Goal: Information Seeking & Learning: Learn about a topic

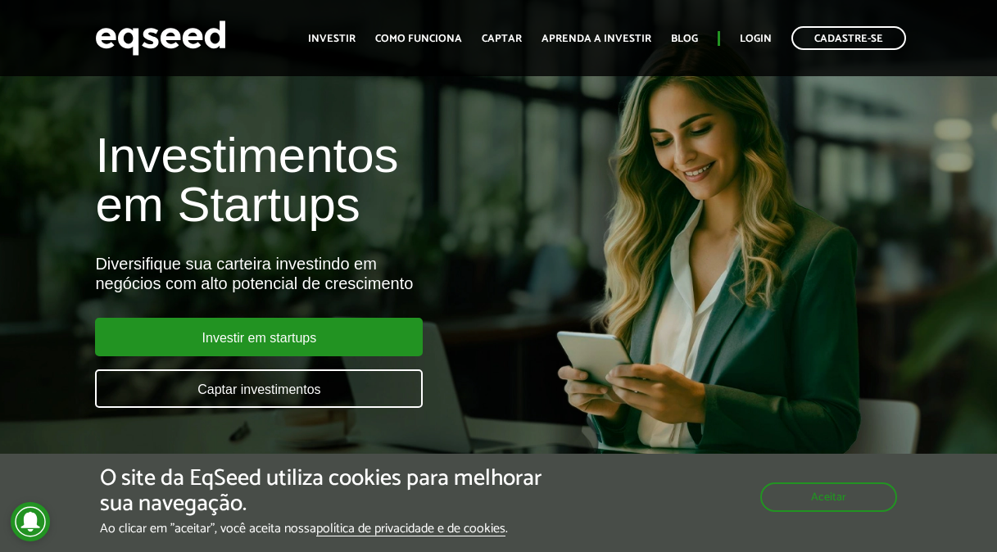
scroll to position [164, 0]
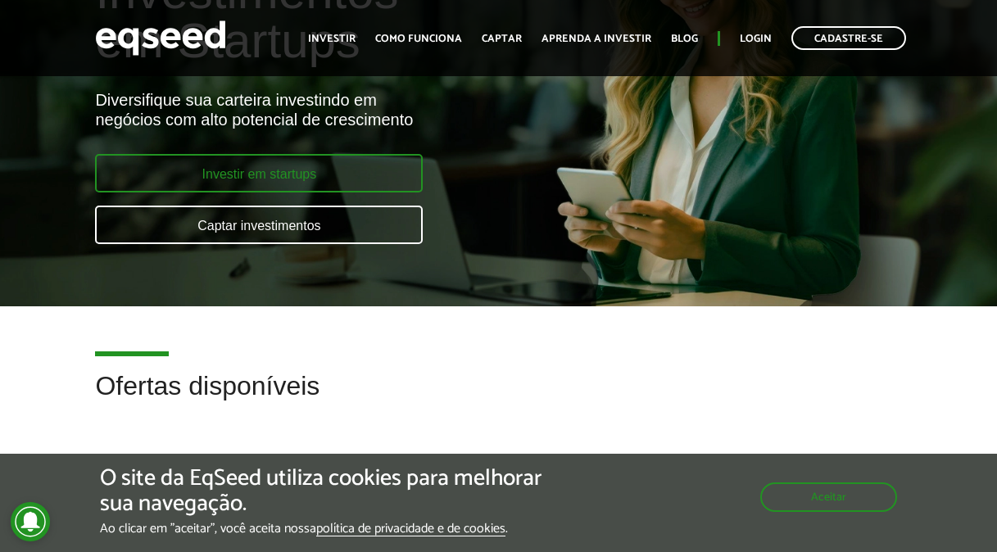
click at [351, 175] on link "Investir em startups" at bounding box center [259, 173] width 328 height 39
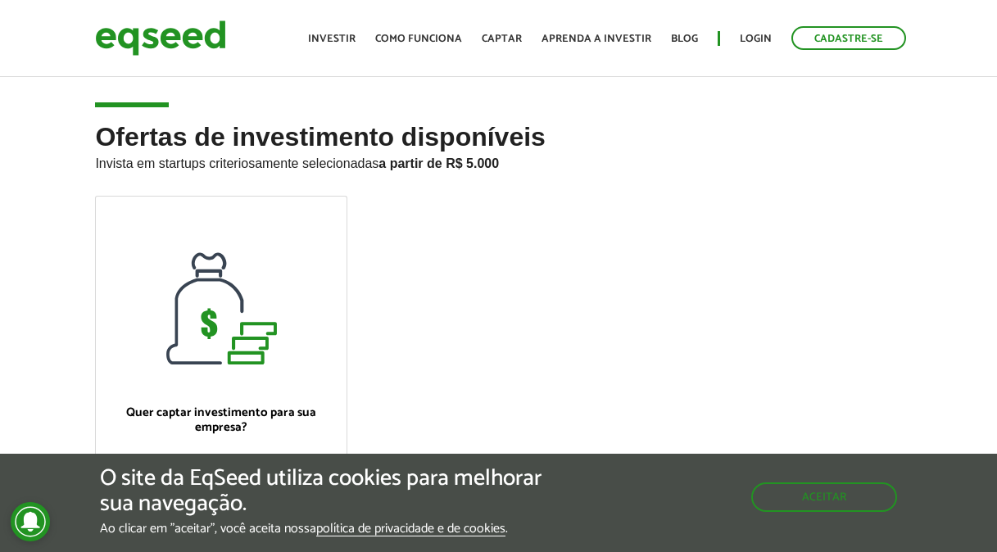
click at [493, 168] on strong "a partir de R$ 5.000" at bounding box center [439, 164] width 120 height 14
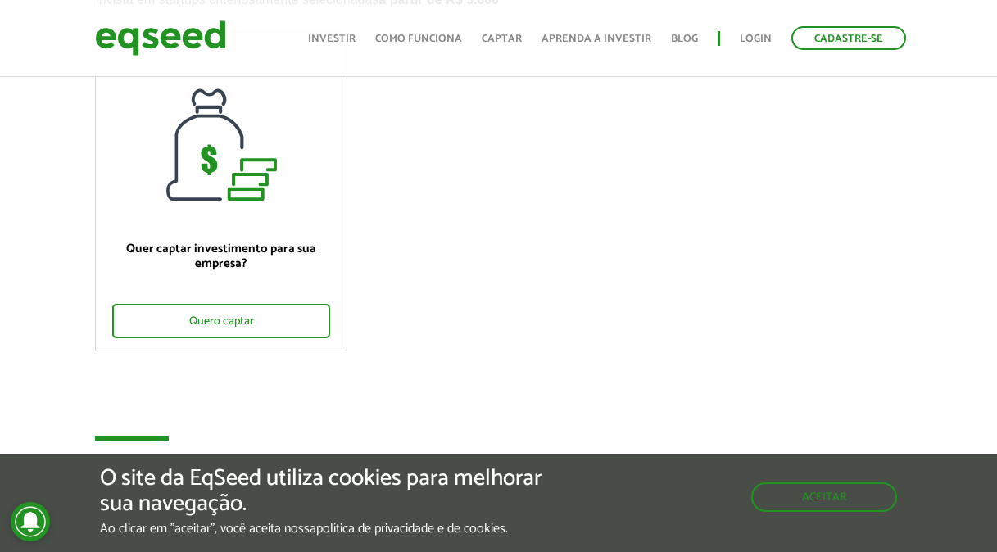
scroll to position [492, 0]
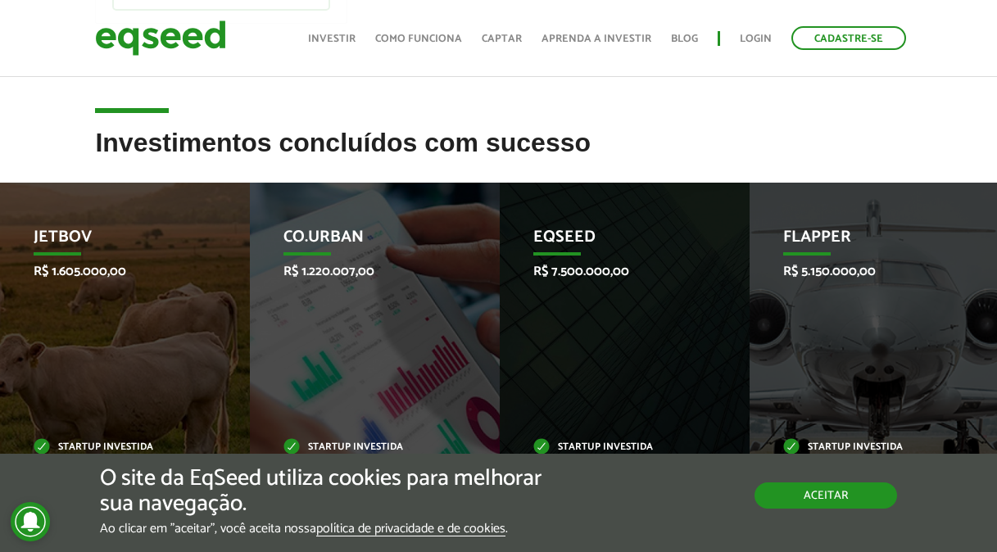
click at [783, 494] on button "Aceitar" at bounding box center [826, 496] width 143 height 26
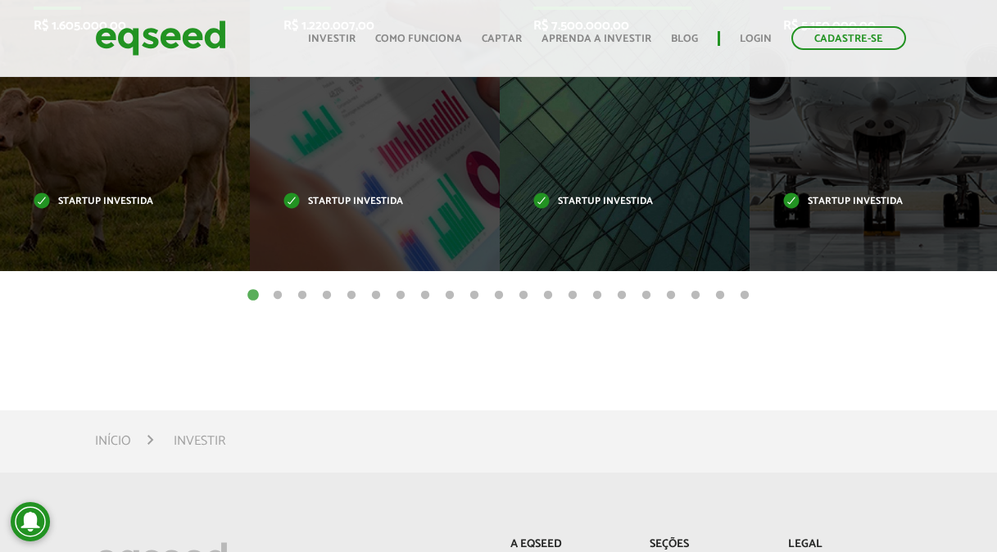
scroll to position [574, 0]
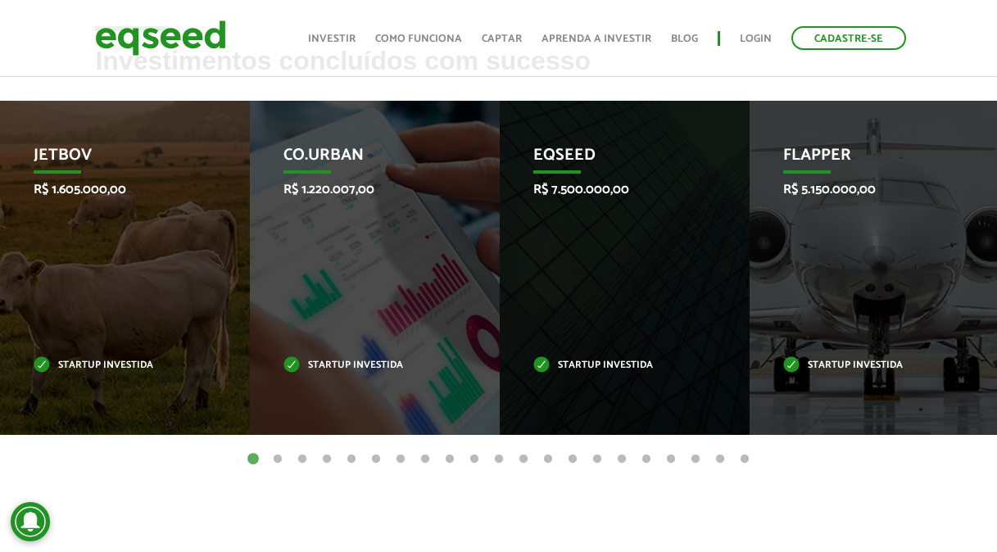
click at [275, 458] on button "2" at bounding box center [278, 460] width 16 height 16
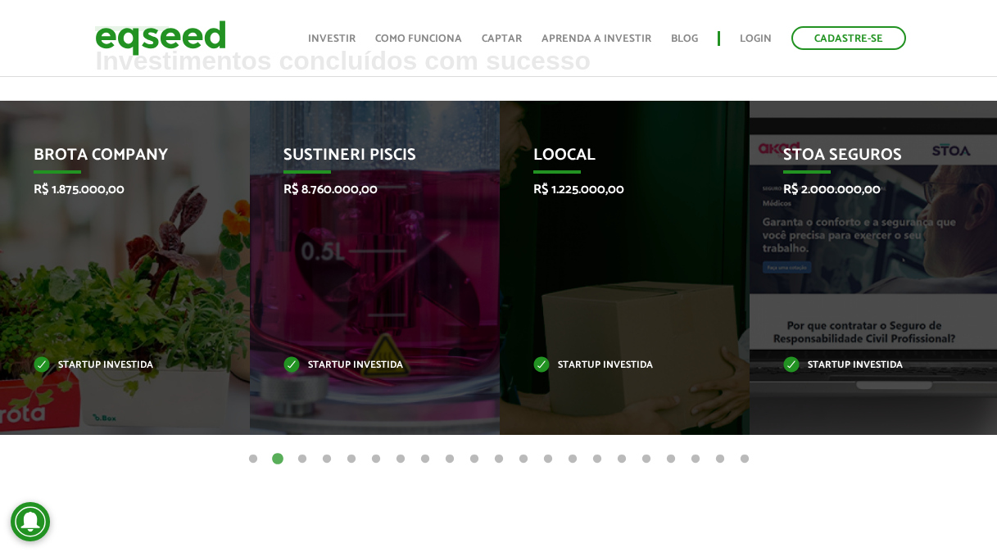
scroll to position [0, 0]
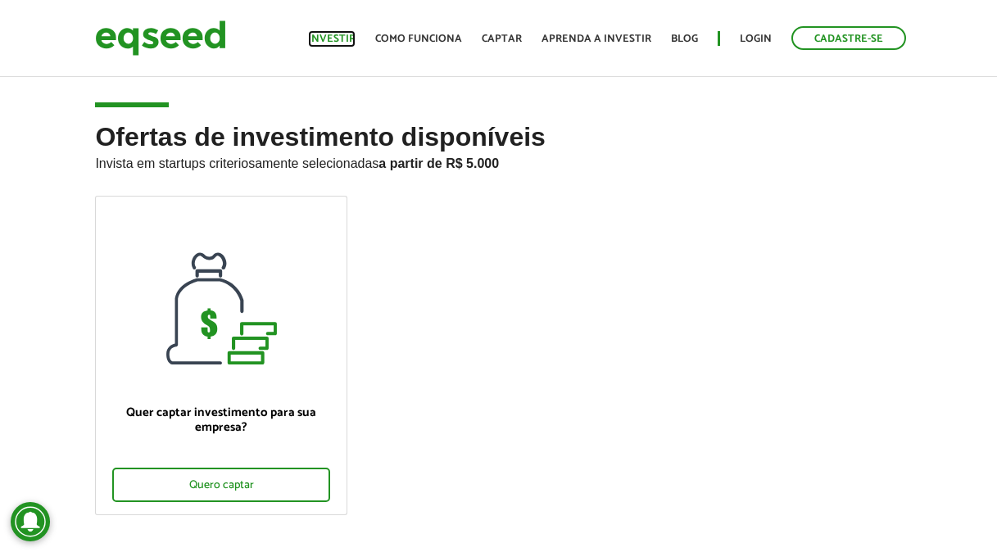
click at [346, 34] on link "Investir" at bounding box center [332, 39] width 48 height 11
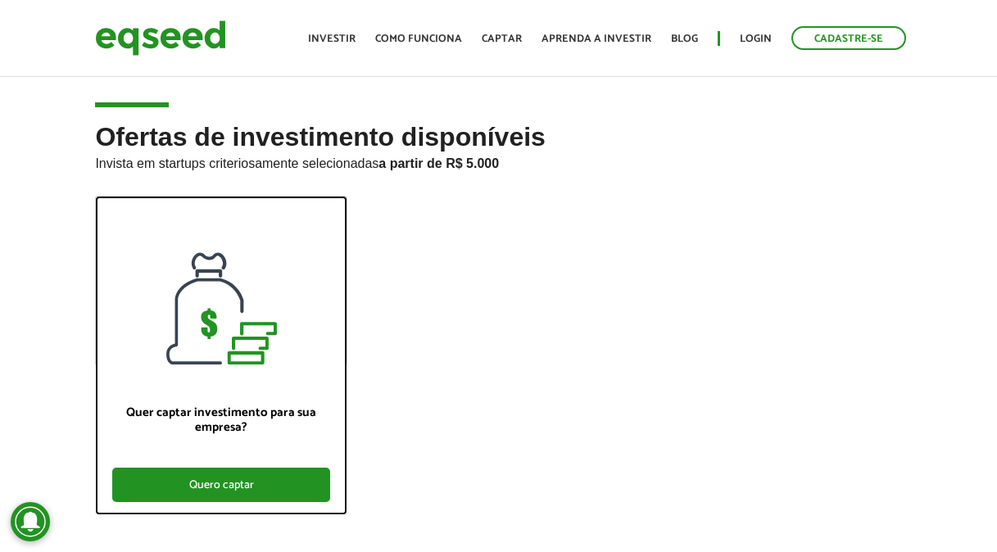
click at [262, 473] on div "Quero captar" at bounding box center [221, 485] width 218 height 34
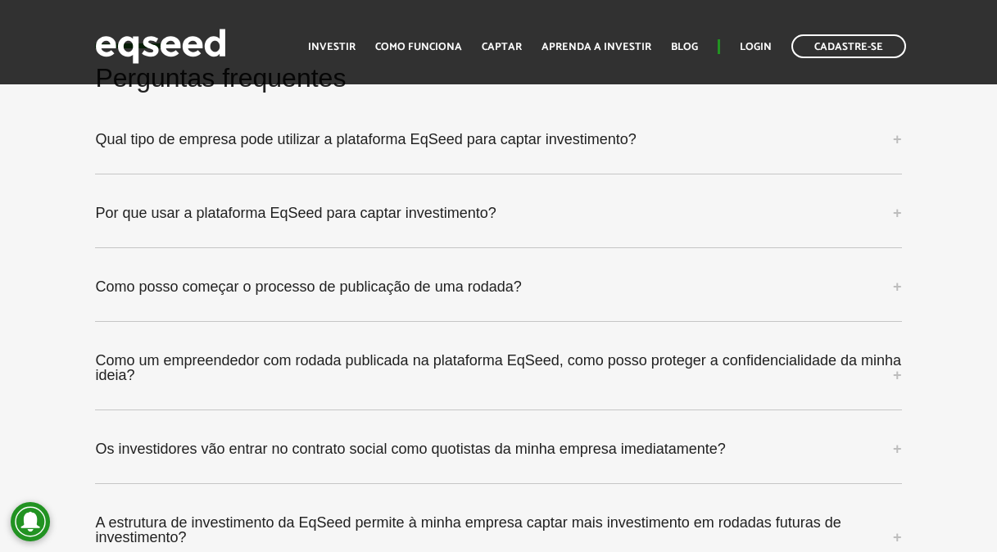
scroll to position [4098, 0]
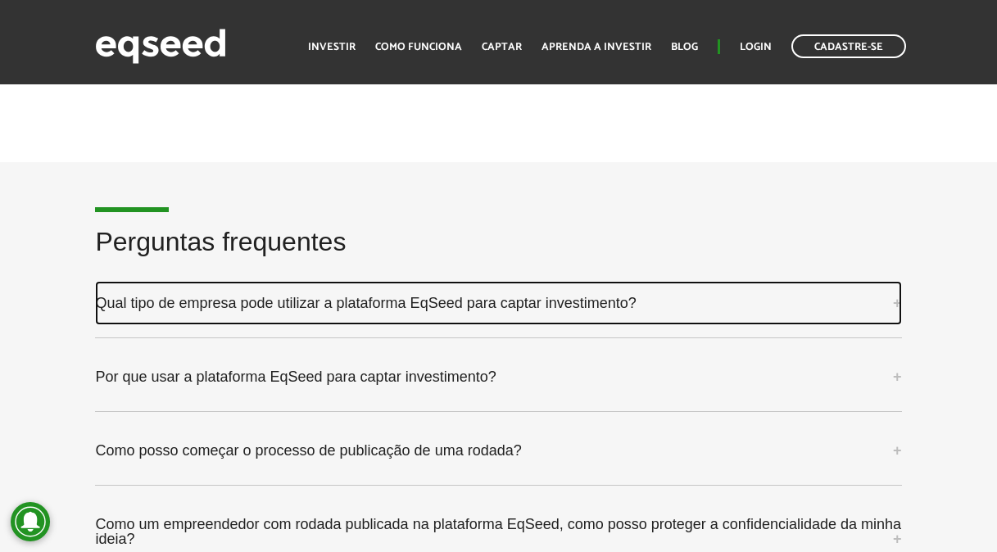
click at [473, 281] on link "Qual tipo de empresa pode utilizar a plataforma EqSeed para captar investimento?" at bounding box center [498, 303] width 806 height 44
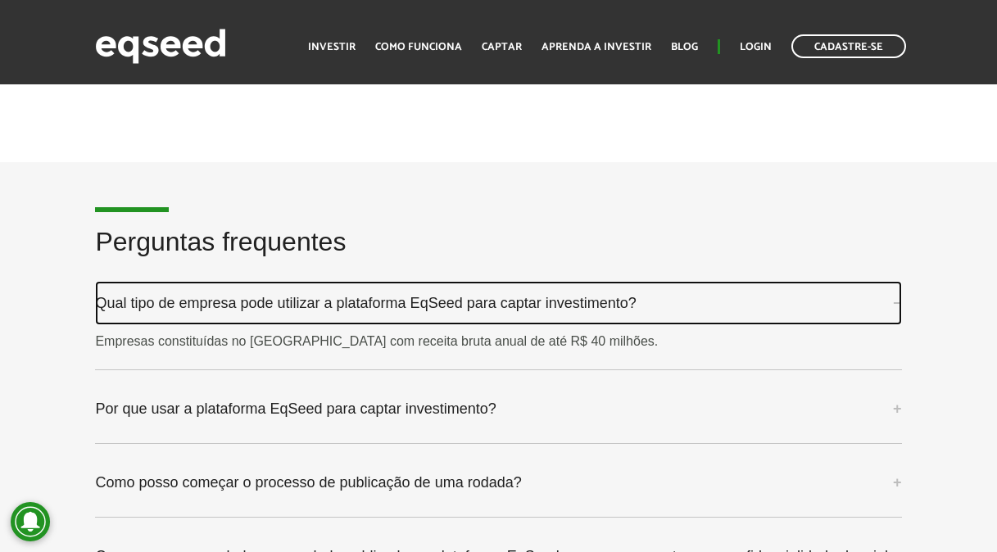
scroll to position [4180, 0]
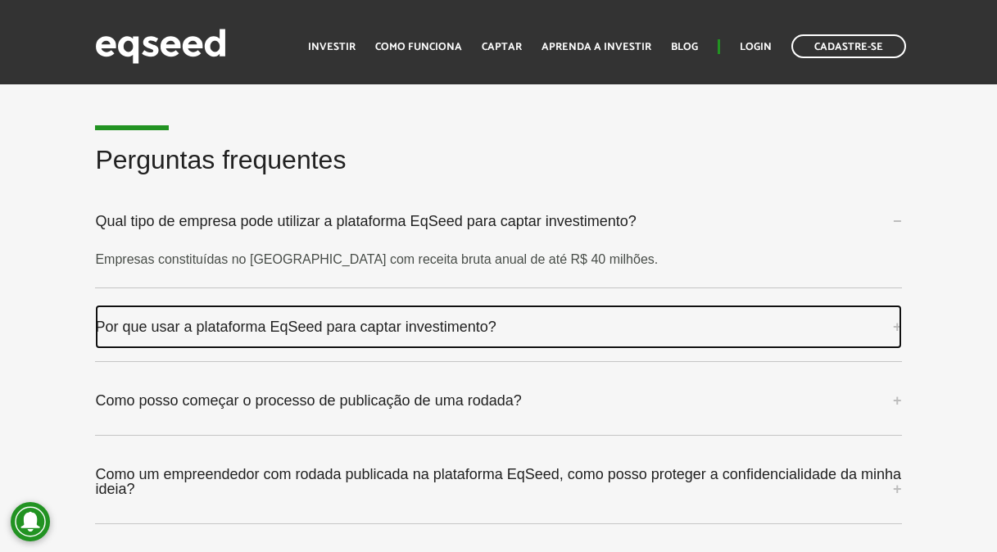
click at [534, 305] on link "Por que usar a plataforma EqSeed para captar investimento?" at bounding box center [498, 327] width 806 height 44
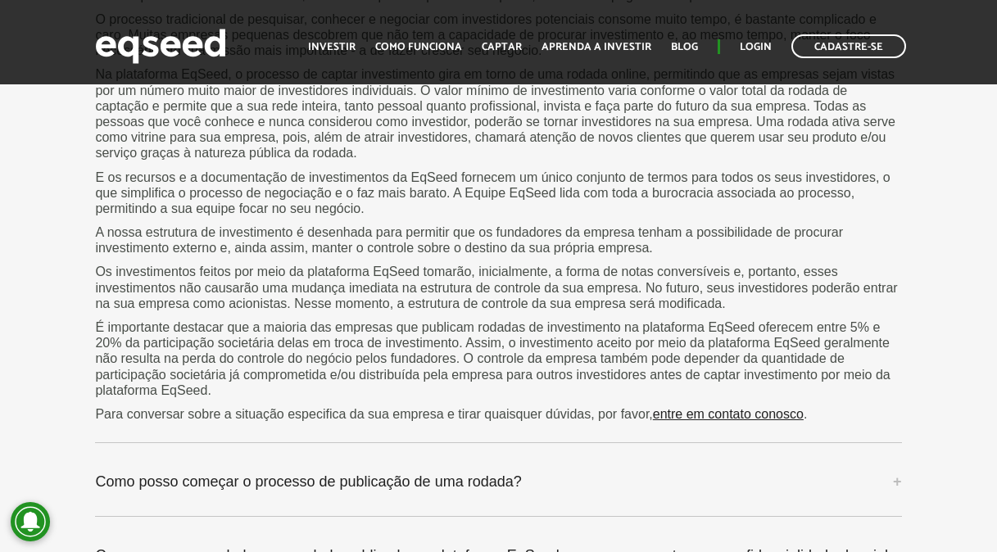
scroll to position [4754, 0]
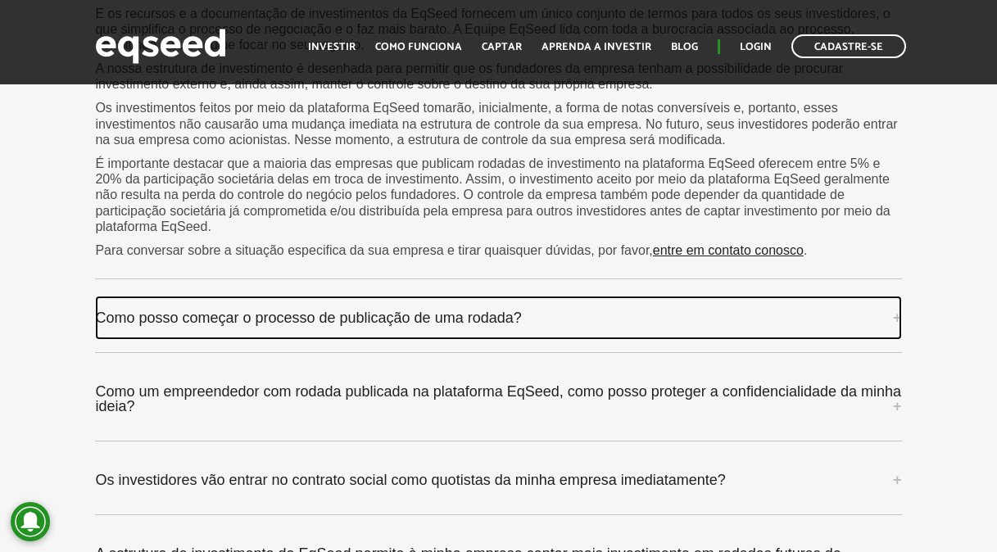
click at [546, 296] on link "Como posso começar o processo de publicação de uma rodada?" at bounding box center [498, 318] width 806 height 44
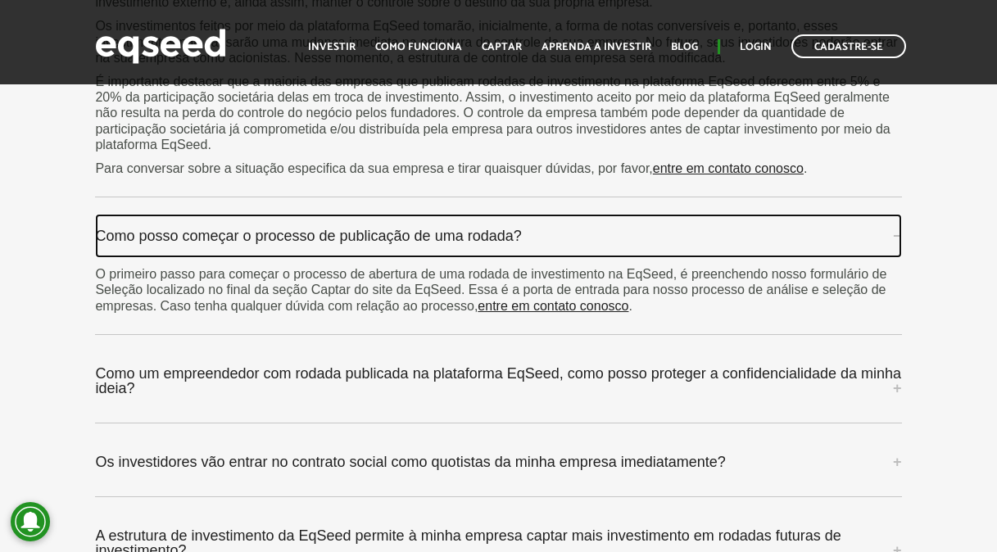
scroll to position [4917, 0]
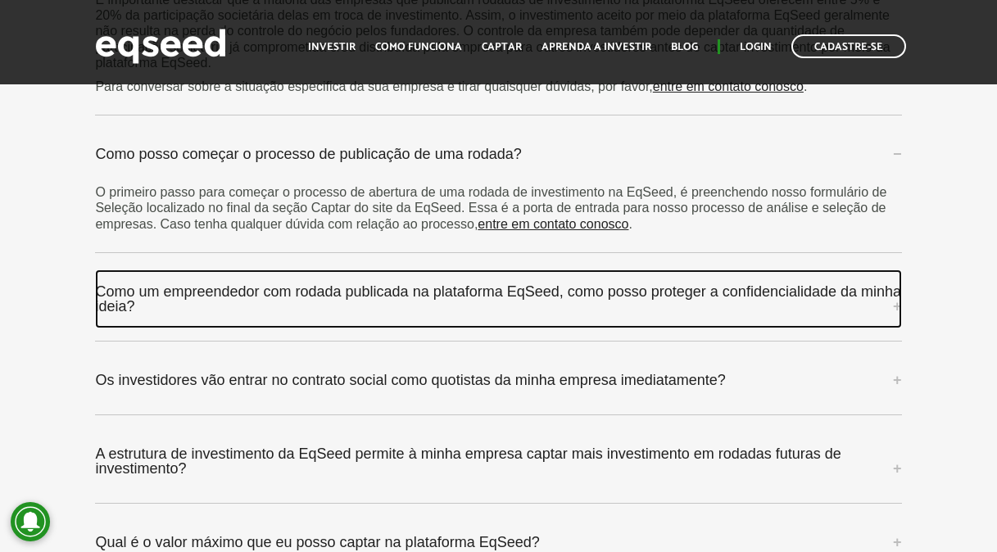
click at [824, 270] on link "Como um empreendedor com rodada publicada na plataforma EqSeed, como posso prot…" at bounding box center [498, 299] width 806 height 59
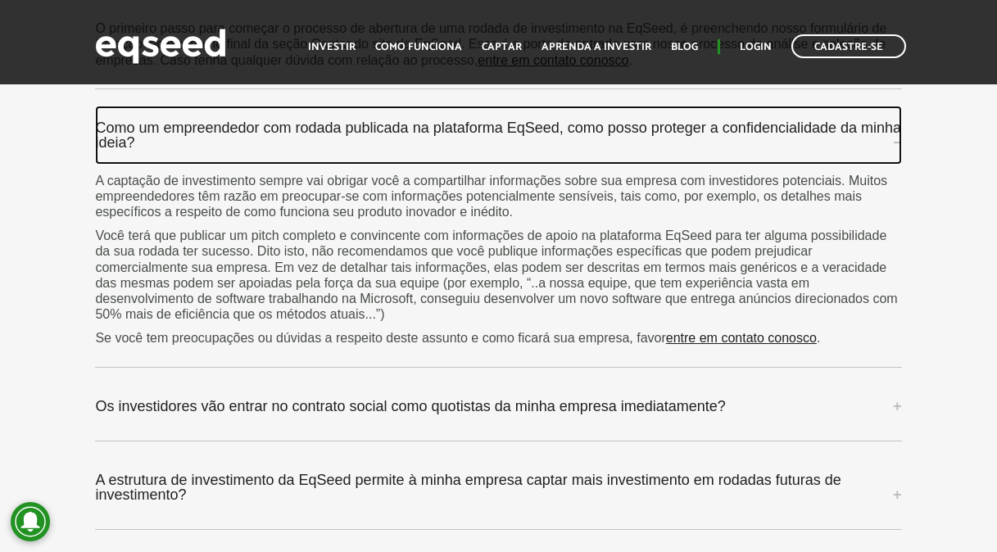
scroll to position [5163, 0]
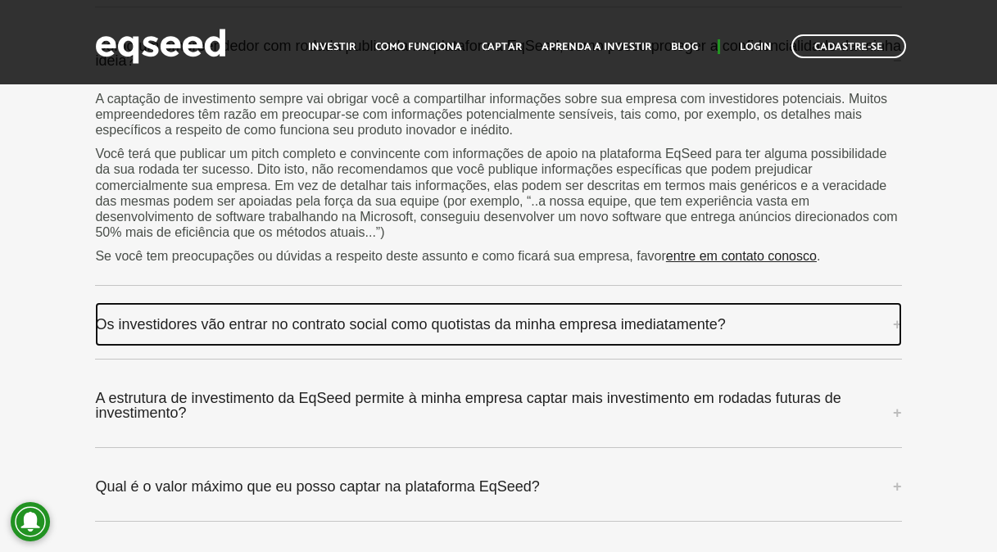
click at [896, 302] on link "Os investidores vão entrar no contrato social como quotistas da minha empresa i…" at bounding box center [498, 324] width 806 height 44
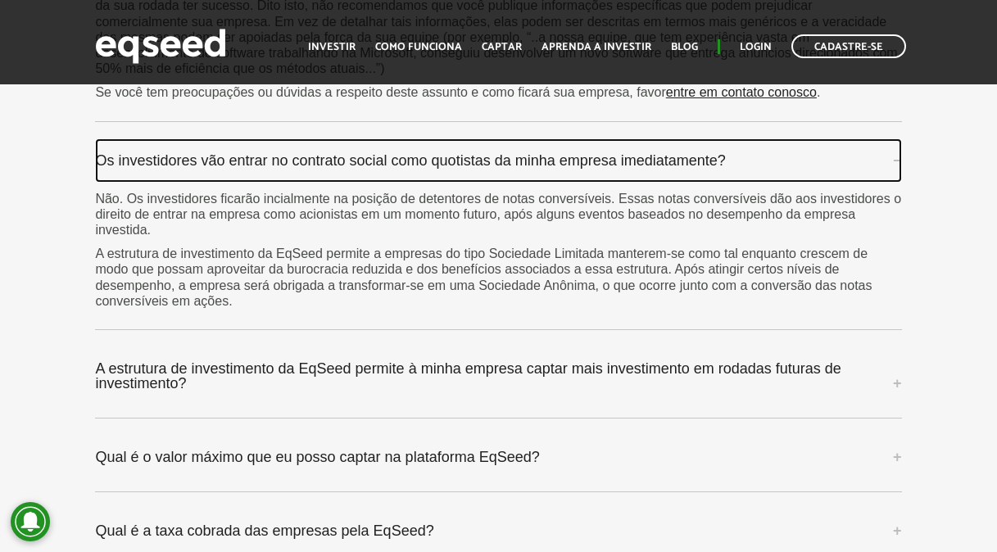
scroll to position [5409, 0]
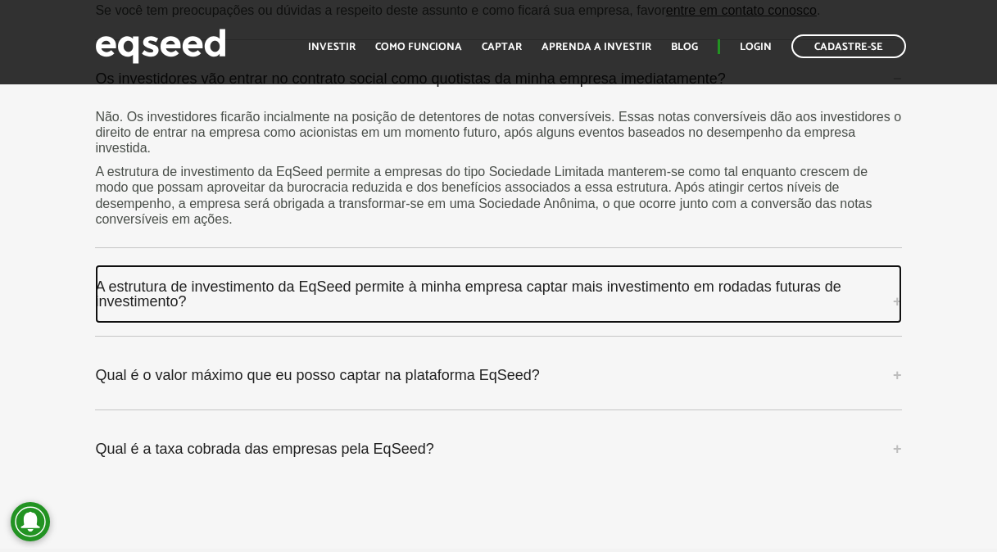
click at [900, 284] on link "A estrutura de investimento da EqSeed permite à minha empresa captar mais inves…" at bounding box center [498, 294] width 806 height 59
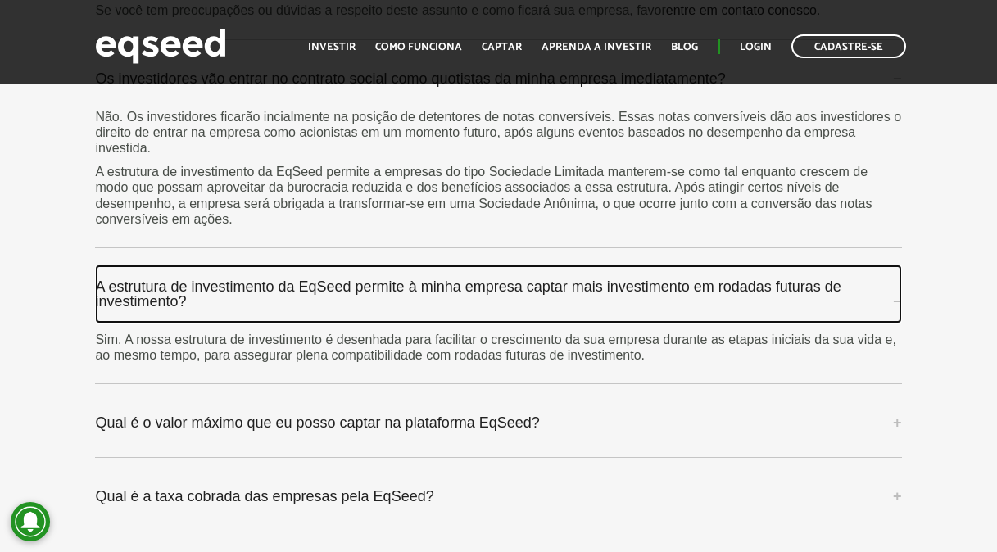
scroll to position [5491, 0]
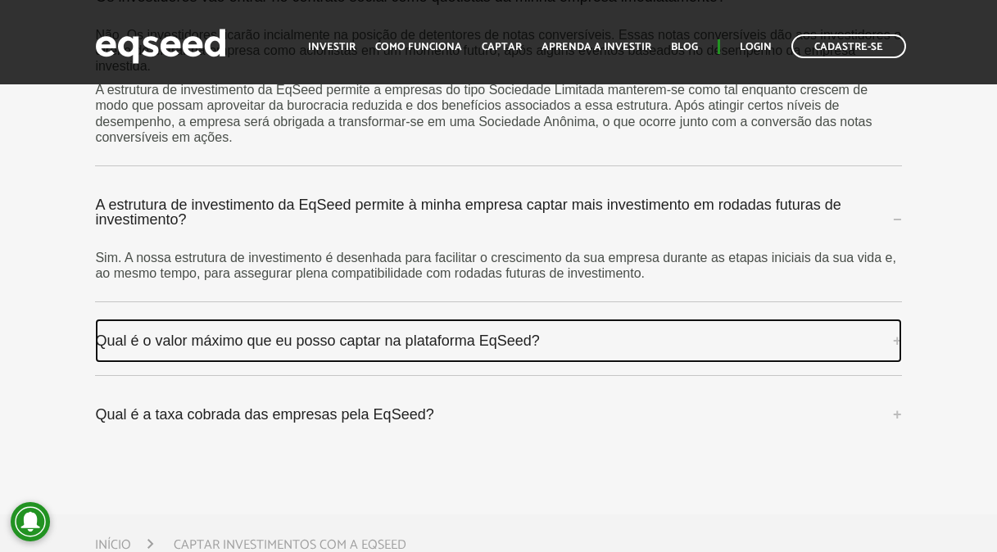
click at [887, 319] on link "Qual é o valor máximo que eu posso captar na plataforma EqSeed?" at bounding box center [498, 341] width 806 height 44
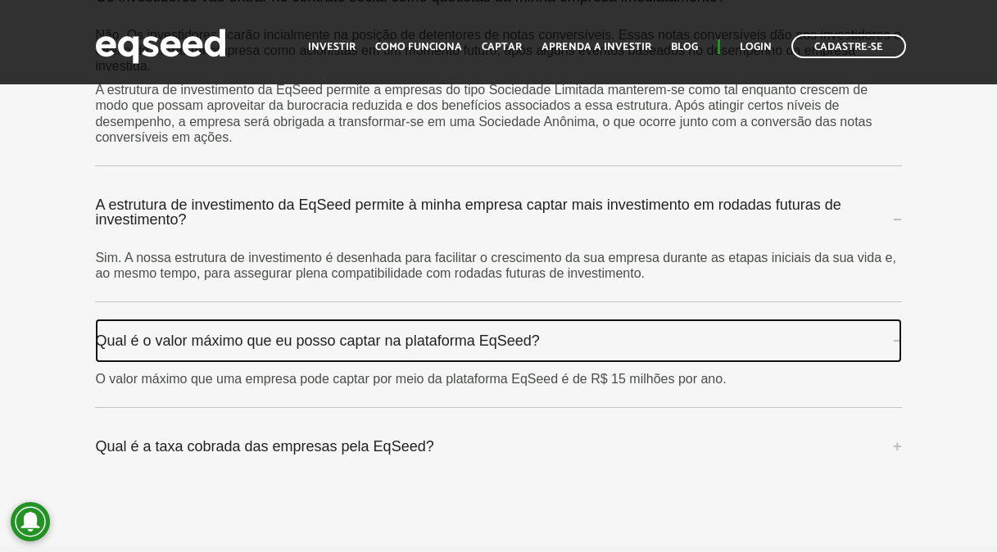
scroll to position [5655, 0]
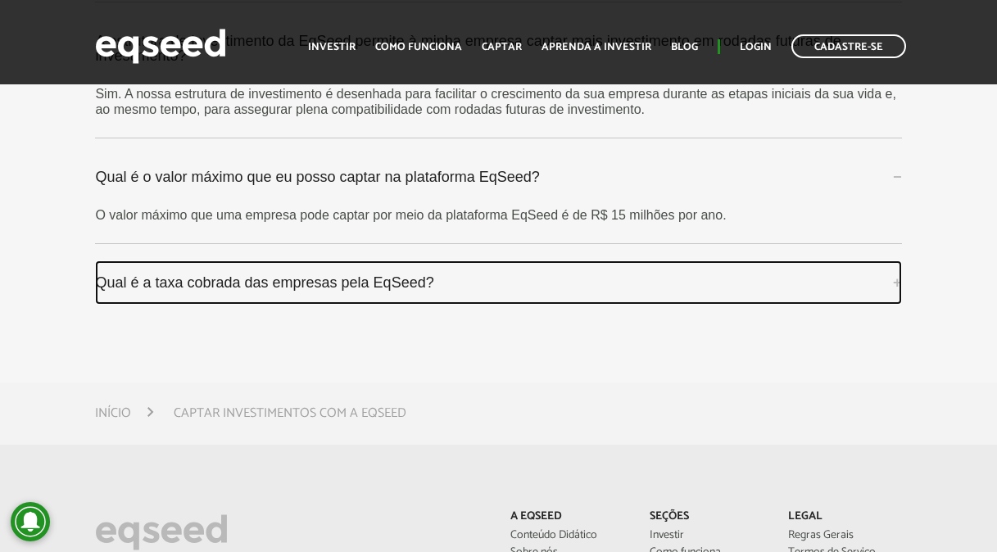
click at [894, 261] on link "Qual é a taxa cobrada das empresas pela EqSeed?" at bounding box center [498, 283] width 806 height 44
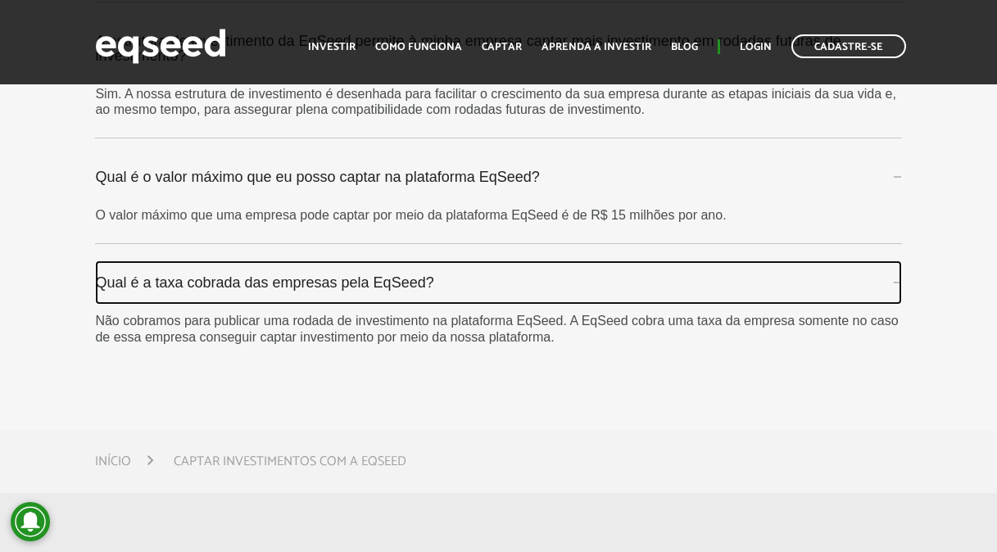
scroll to position [5901, 0]
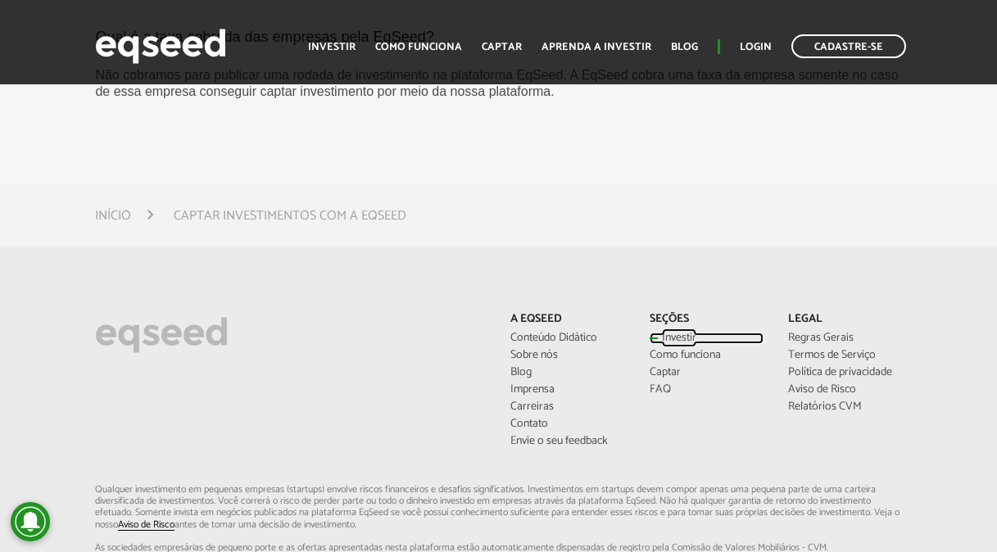
click at [668, 333] on link "Investir" at bounding box center [707, 338] width 114 height 11
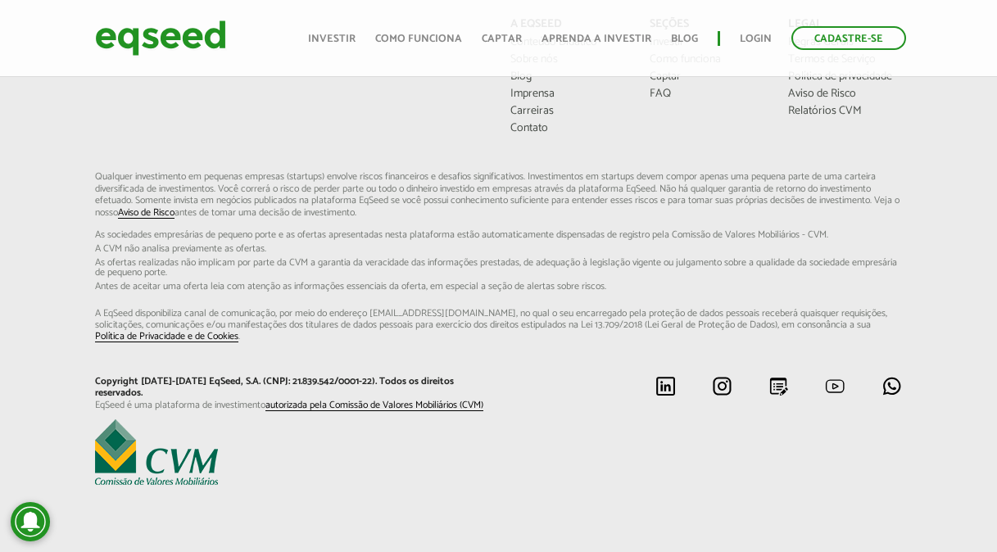
scroll to position [1012, 0]
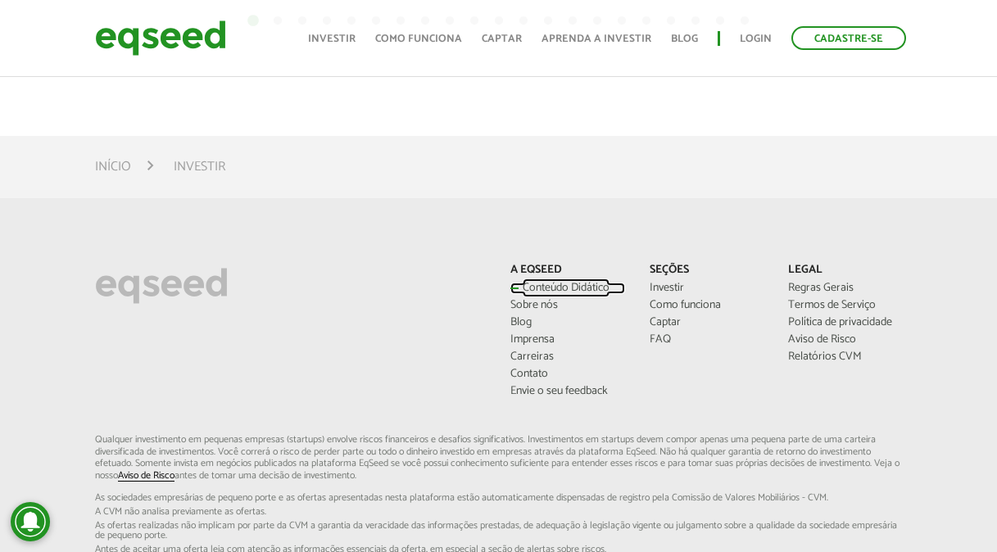
click at [585, 283] on link "Conteúdo Didático" at bounding box center [568, 288] width 114 height 11
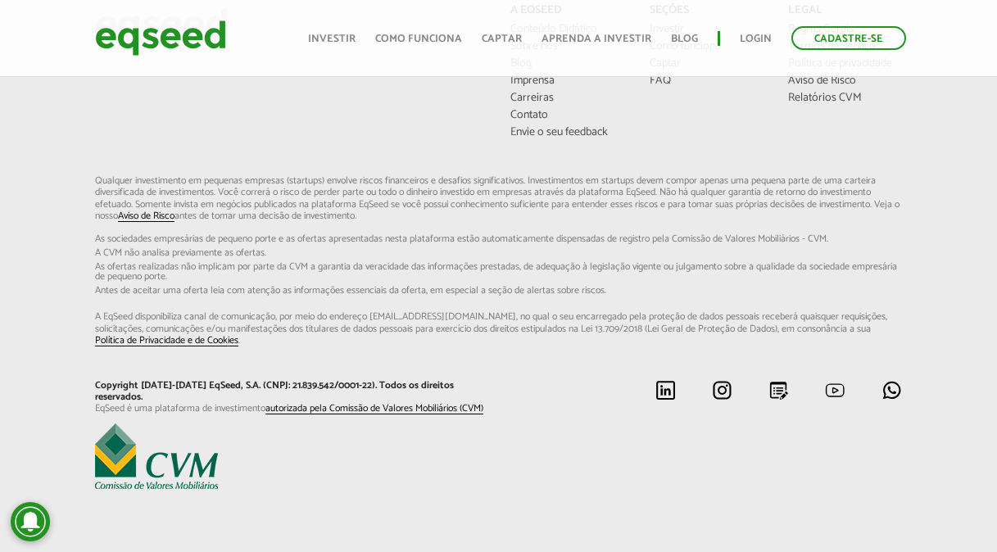
scroll to position [574, 0]
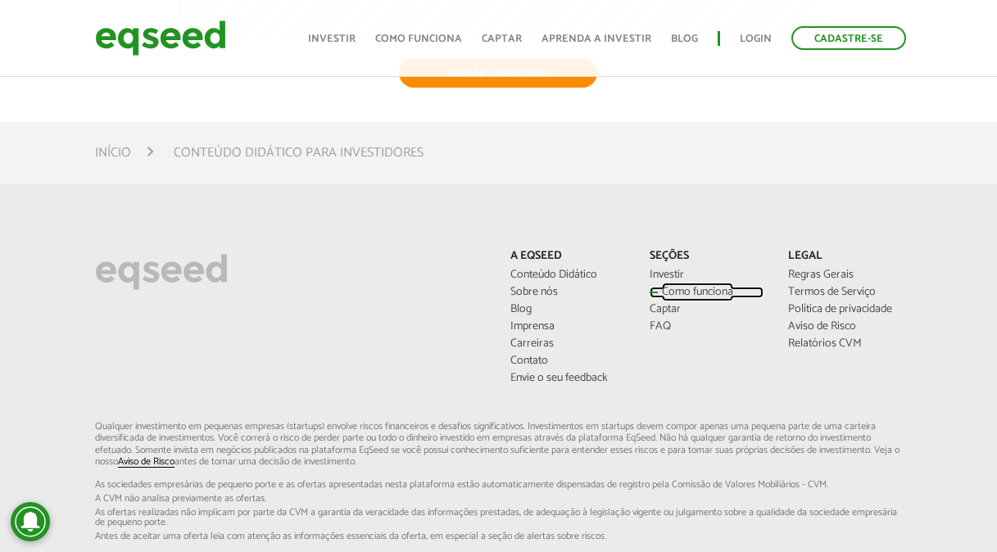
click at [679, 292] on link "Como funciona" at bounding box center [707, 292] width 114 height 11
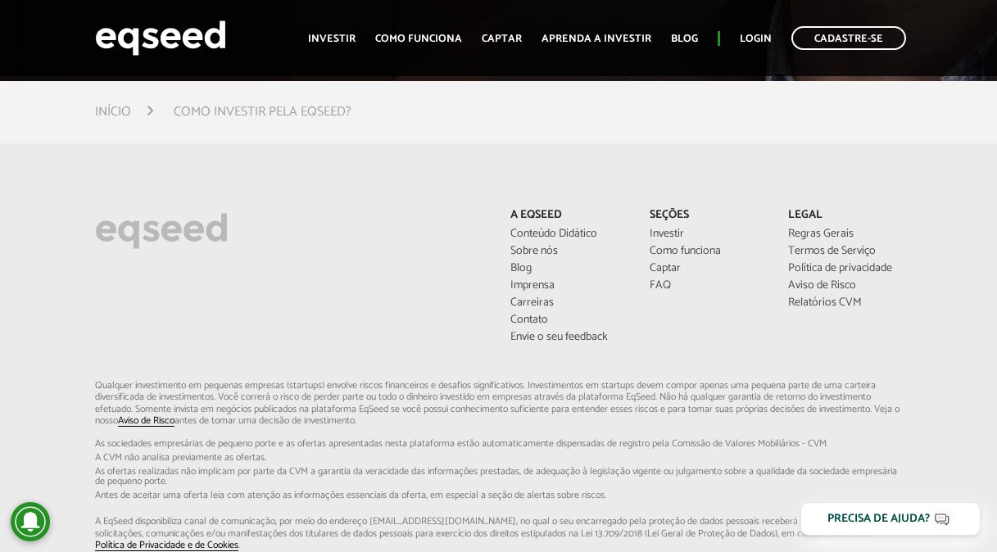
scroll to position [4226, 0]
